Goal: Task Accomplishment & Management: Manage account settings

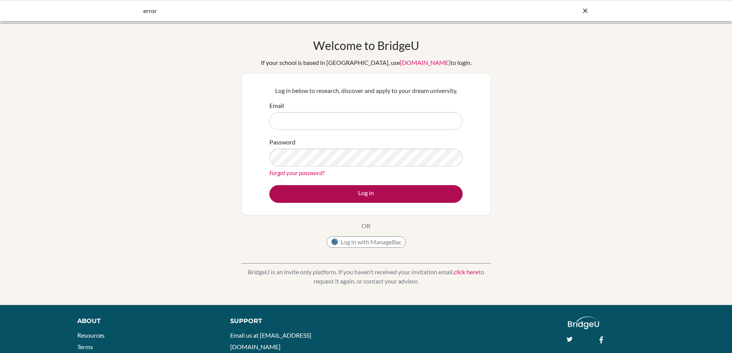
type input "[PERSON_NAME][EMAIL_ADDRESS][DOMAIN_NAME]"
click at [366, 194] on button "Log in" at bounding box center [365, 194] width 193 height 18
click at [351, 198] on button "Log in" at bounding box center [365, 194] width 193 height 18
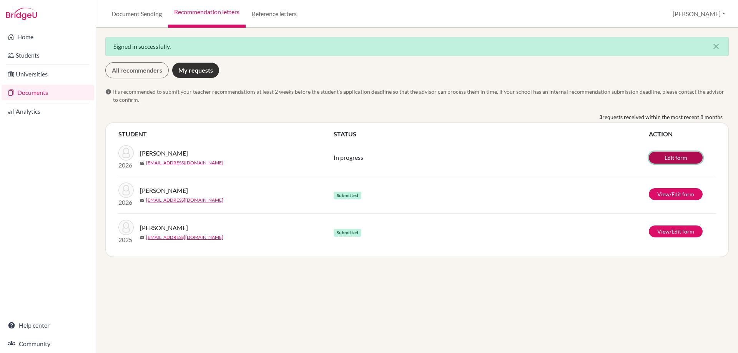
click at [669, 156] on link "Edit form" at bounding box center [675, 158] width 54 height 12
click at [667, 159] on link "Edit form" at bounding box center [675, 158] width 54 height 12
